Goal: Navigation & Orientation: Find specific page/section

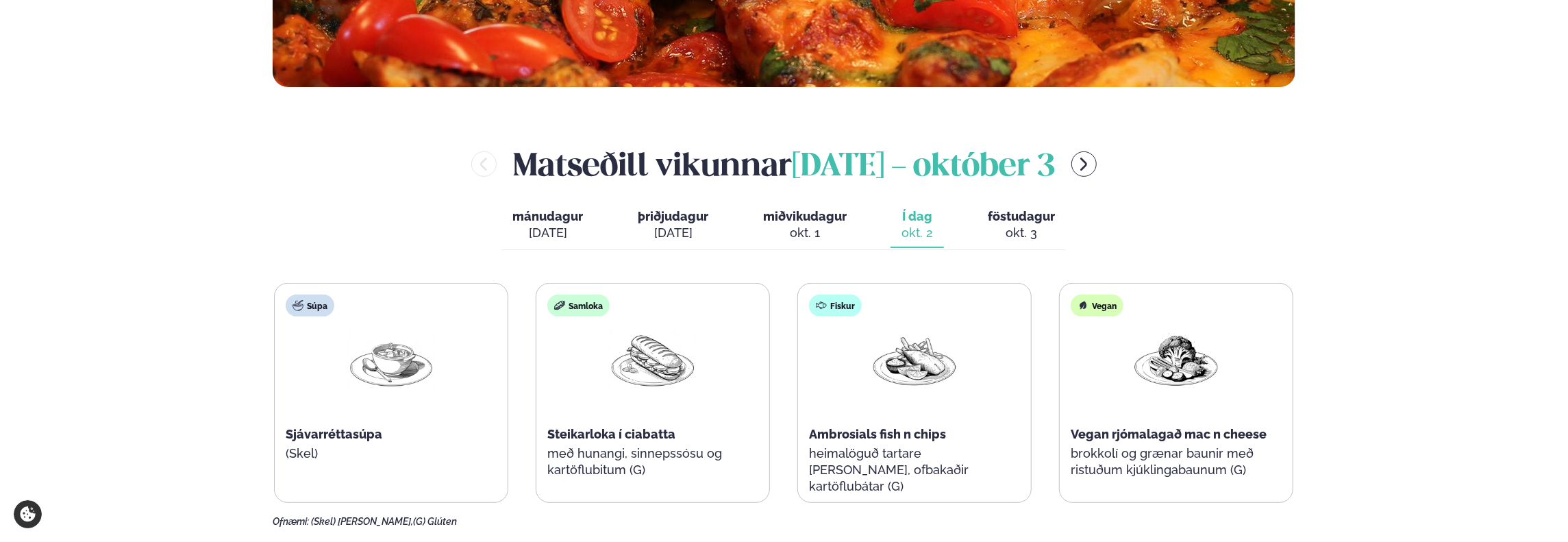
scroll to position [471, 0]
click at [1009, 232] on div "okt. 3" at bounding box center [1021, 233] width 67 height 16
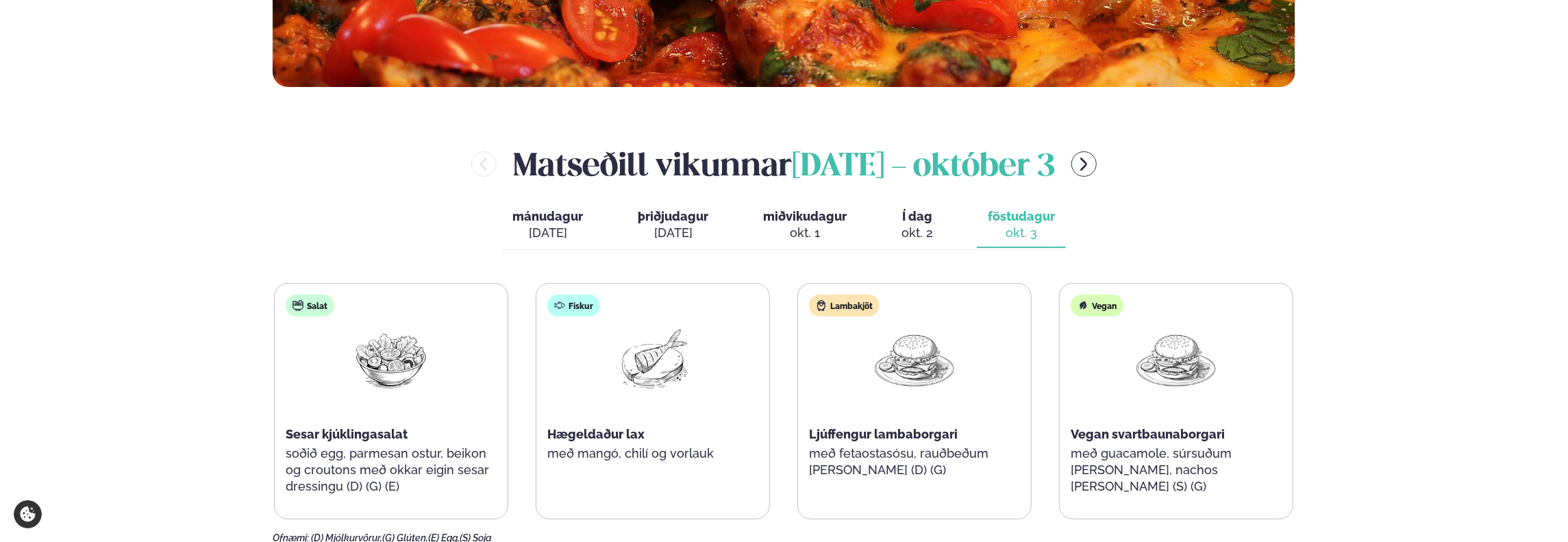
click at [919, 238] on div "okt. 2" at bounding box center [917, 233] width 31 height 16
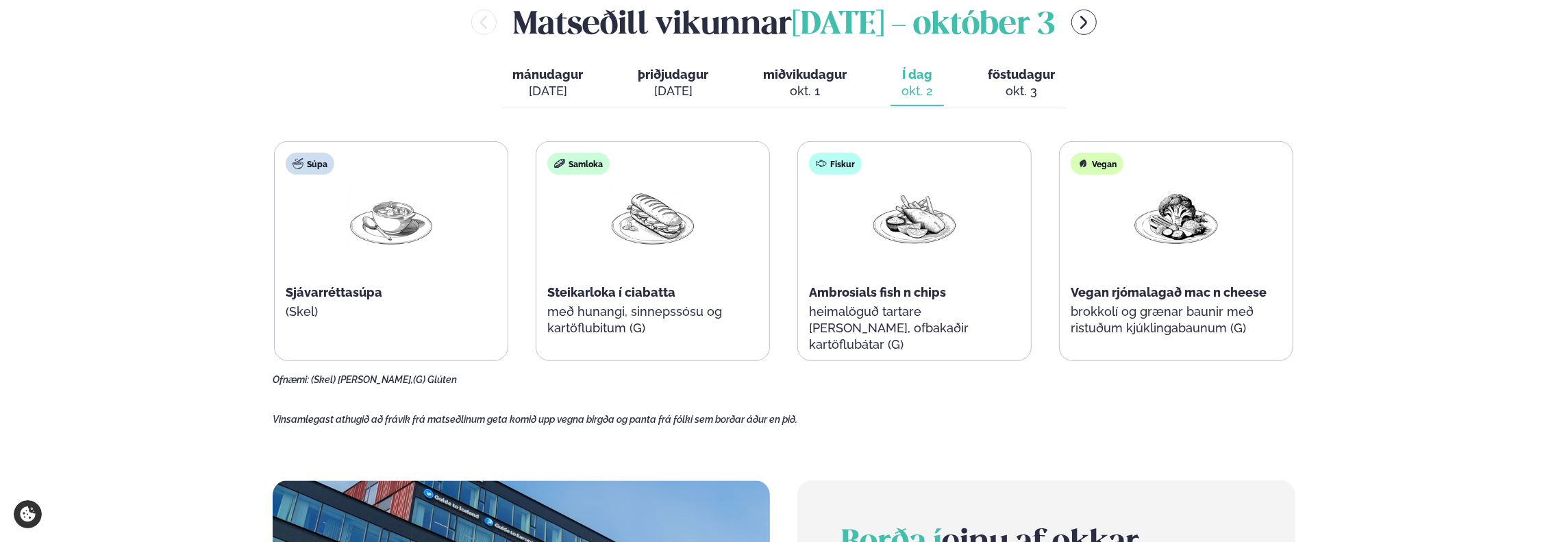
scroll to position [617, 0]
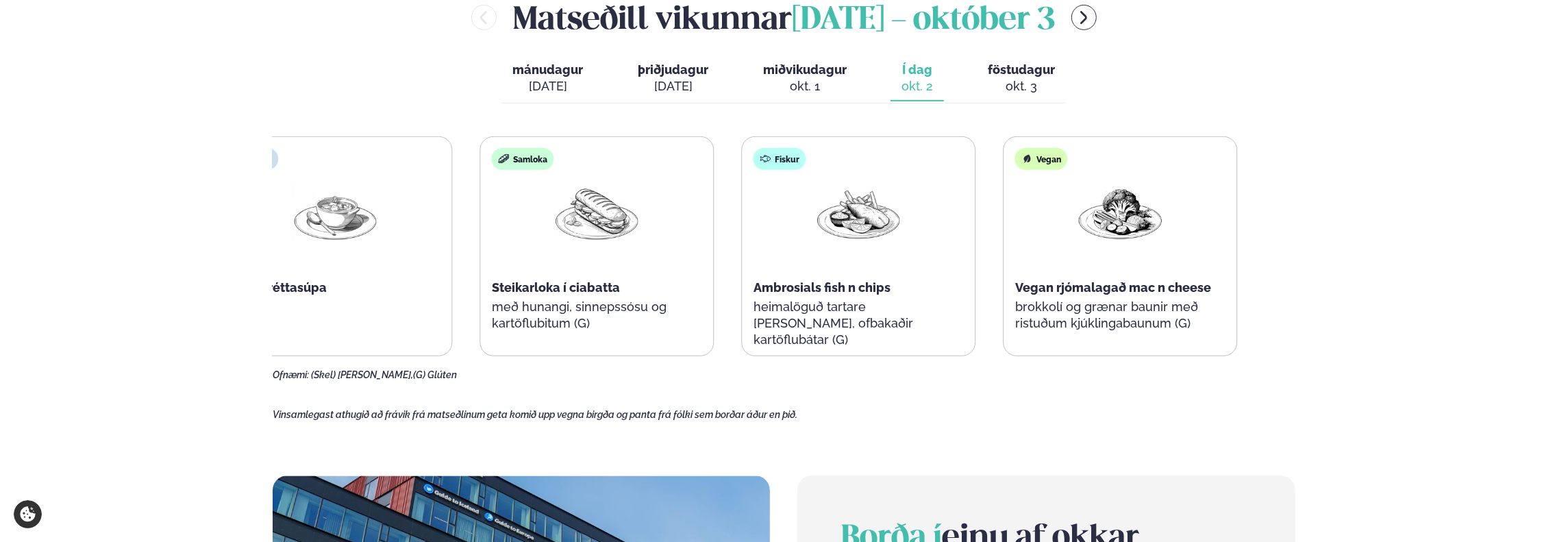
click at [832, 325] on div "Fiskur Ambrosials fish n chips heimalöguð tartare [PERSON_NAME], ofbakaðir kart…" at bounding box center [859, 255] width 233 height 236
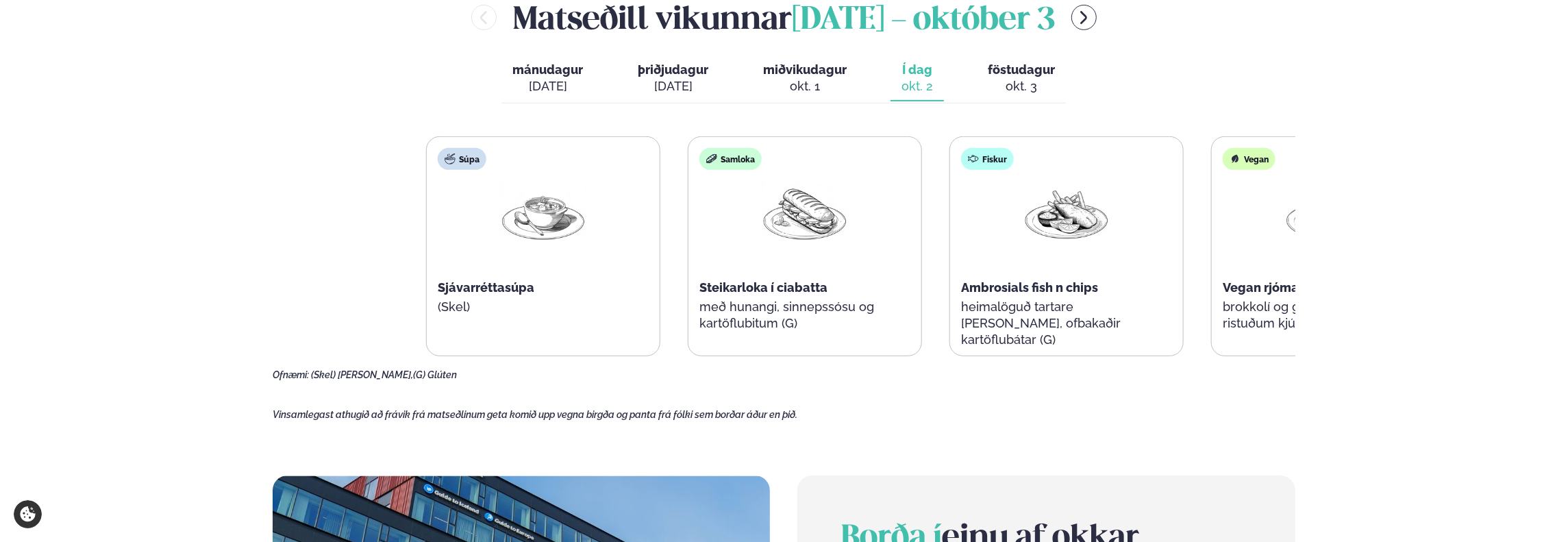
click at [1308, 287] on main "[PERSON_NAME] / Vikumatseðill Vikulegt matseðill okkar Komdu með á dagana þar s…" at bounding box center [784, 270] width 1105 height 1774
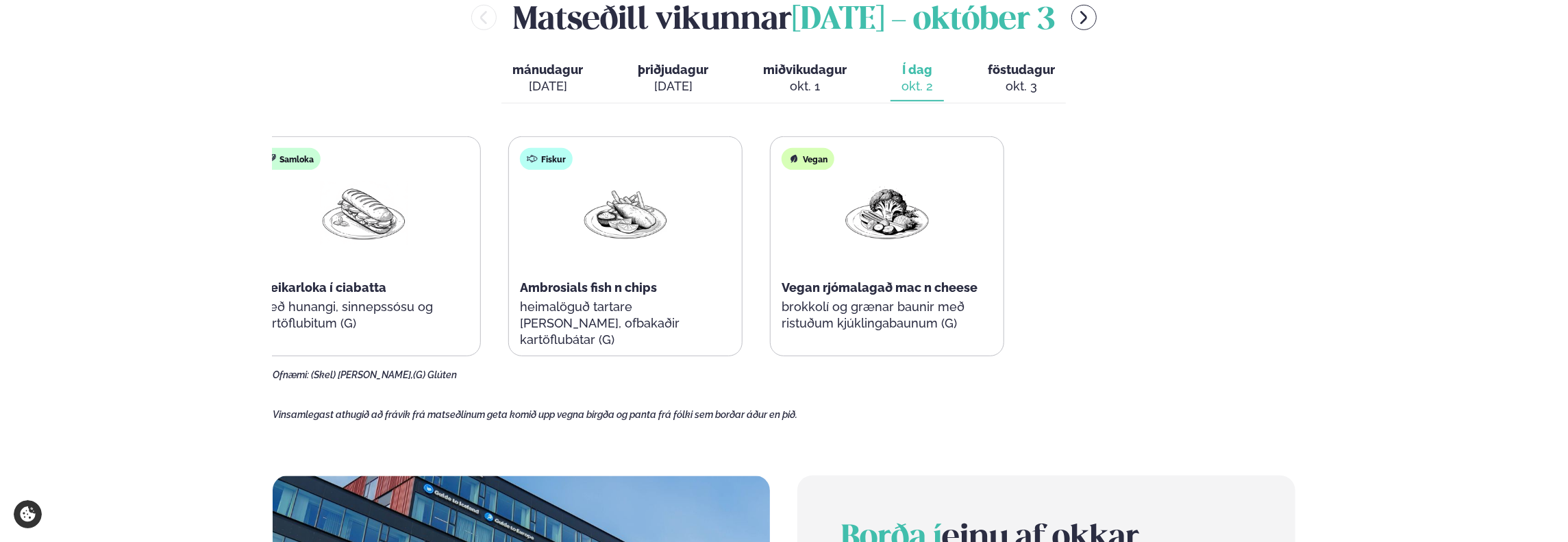
click at [267, 226] on main "Heim / Vikumatseðill Vikulegt matseðill okkar Komdu með á dagana þar sem uppáha…" at bounding box center [784, 270] width 1105 height 1774
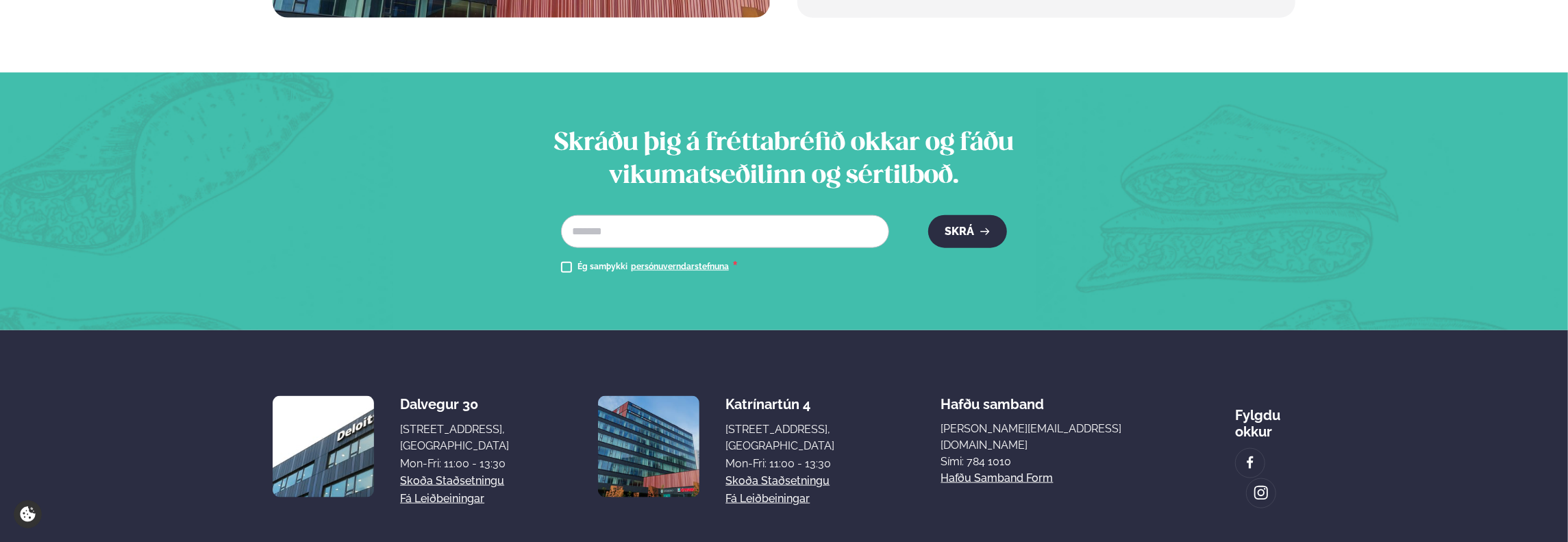
scroll to position [1492, 0]
